Goal: Check status

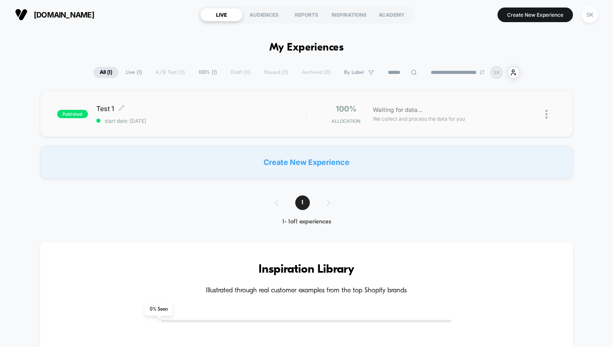
click at [166, 113] on div "Test 1 Click to edit experience details Click to edit experience details start …" at bounding box center [201, 114] width 210 height 20
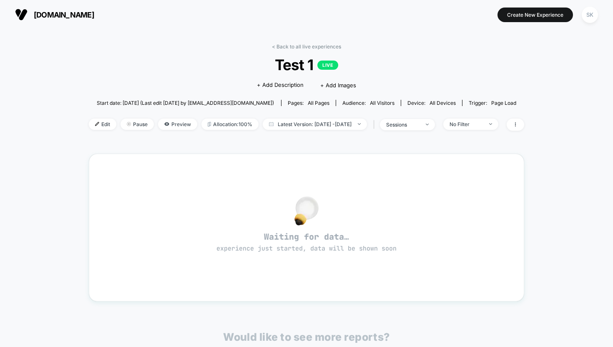
click at [40, 17] on span "[DOMAIN_NAME]" at bounding box center [64, 14] width 60 height 9
